Goal: Find contact information: Find contact information

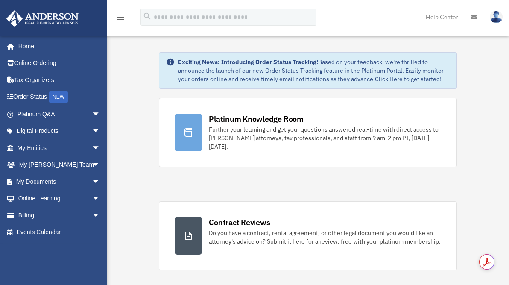
click at [498, 18] on img at bounding box center [496, 17] width 13 height 12
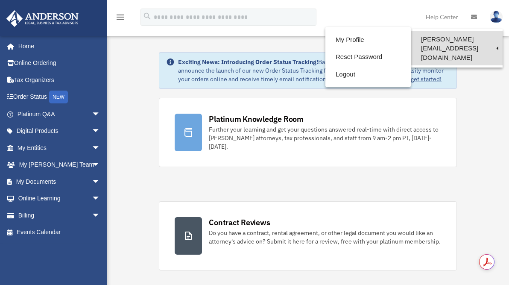
click at [465, 41] on link "[PERSON_NAME][EMAIL_ADDRESS][DOMAIN_NAME]" at bounding box center [457, 48] width 92 height 34
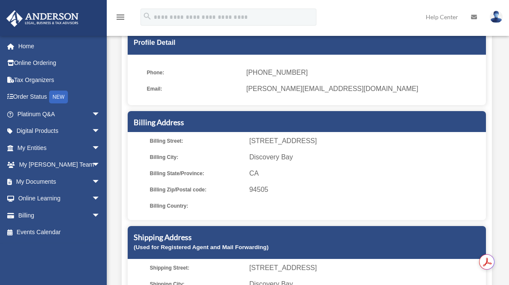
scroll to position [55, 0]
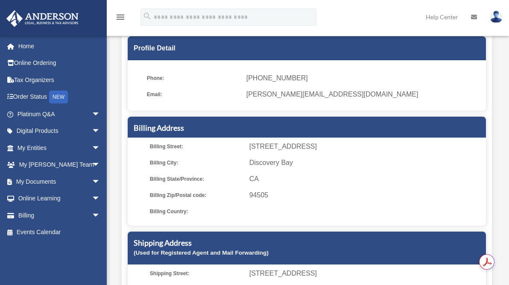
click at [326, 99] on span "[PERSON_NAME][EMAIL_ADDRESS][DOMAIN_NAME]" at bounding box center [363, 94] width 234 height 12
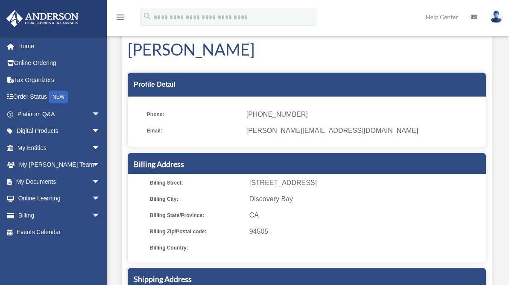
scroll to position [18, 0]
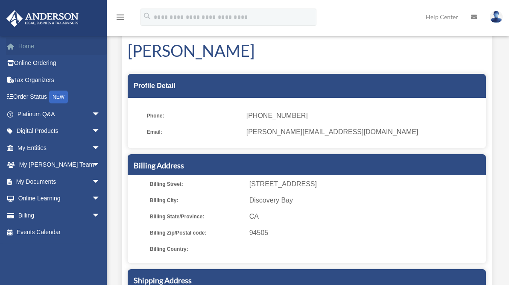
click at [29, 47] on link "Home" at bounding box center [59, 46] width 107 height 17
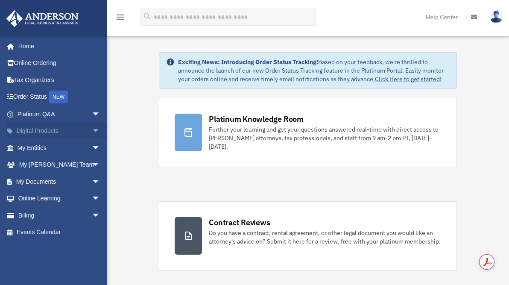
click at [92, 130] on span "arrow_drop_down" at bounding box center [100, 132] width 17 height 18
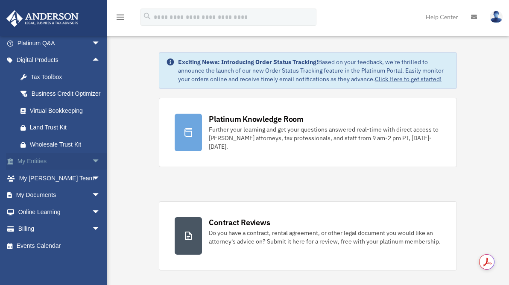
scroll to position [77, 0]
click at [92, 180] on span "arrow_drop_down" at bounding box center [100, 178] width 17 height 18
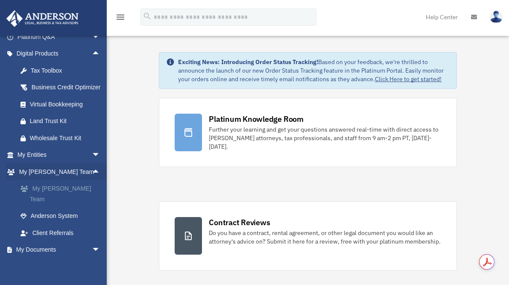
click at [69, 198] on link "My [PERSON_NAME] Team" at bounding box center [62, 193] width 101 height 27
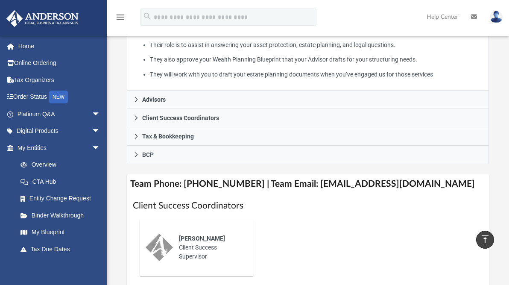
scroll to position [247, 0]
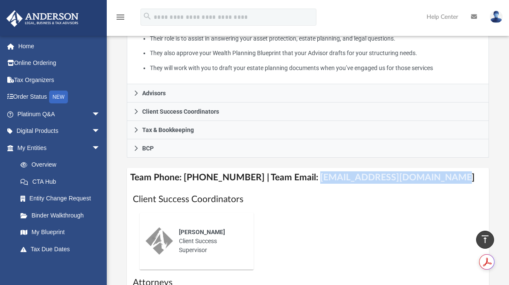
drag, startPoint x: 429, startPoint y: 178, endPoint x: 302, endPoint y: 177, distance: 127.2
click at [302, 177] on h4 "Team Phone: (725) 208-3133 | Team Email: myteam@andersonadvisors.com" at bounding box center [308, 177] width 362 height 19
copy h4 "myteam@andersonadvisors.com"
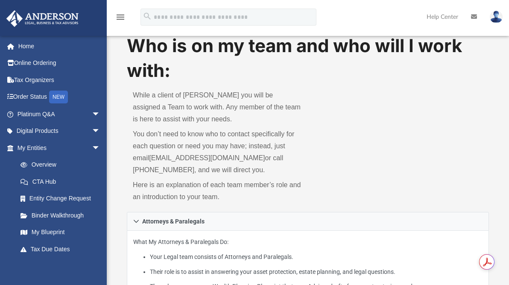
scroll to position [0, 0]
